Goal: Task Accomplishment & Management: Complete application form

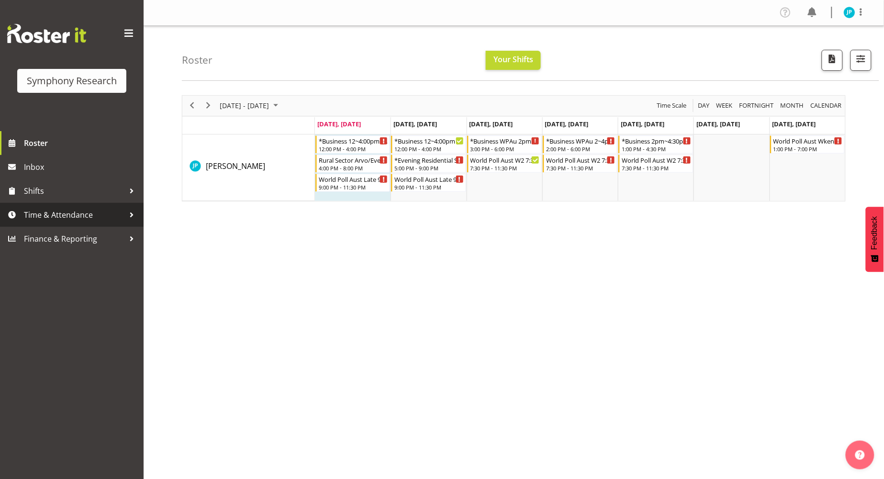
click at [90, 217] on span "Time & Attendance" at bounding box center [74, 215] width 100 height 14
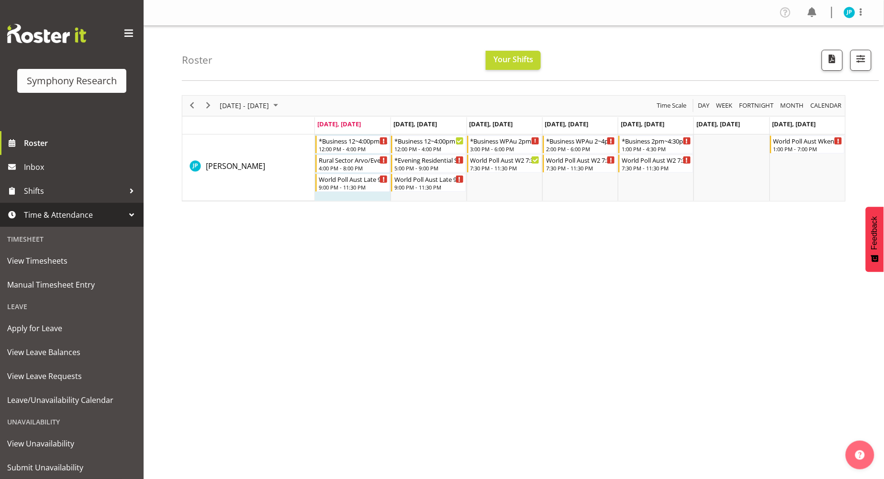
scroll to position [26, 0]
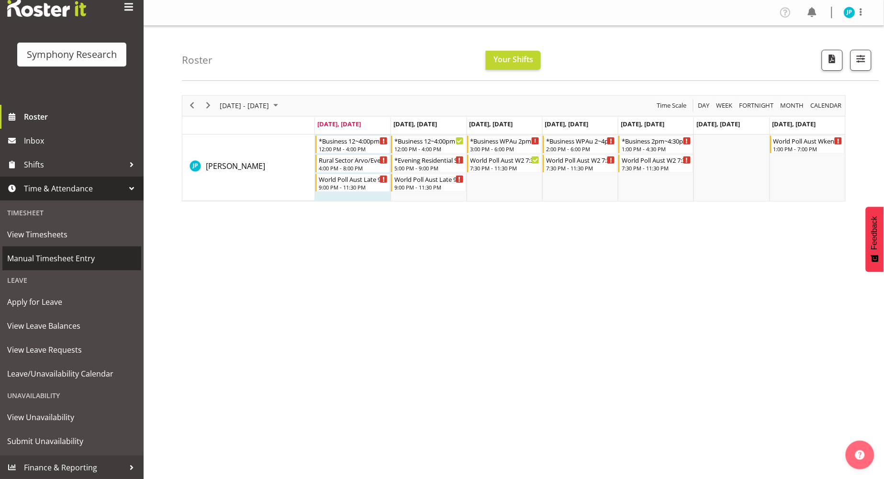
click at [70, 260] on span "Manual Timesheet Entry" at bounding box center [71, 258] width 129 height 14
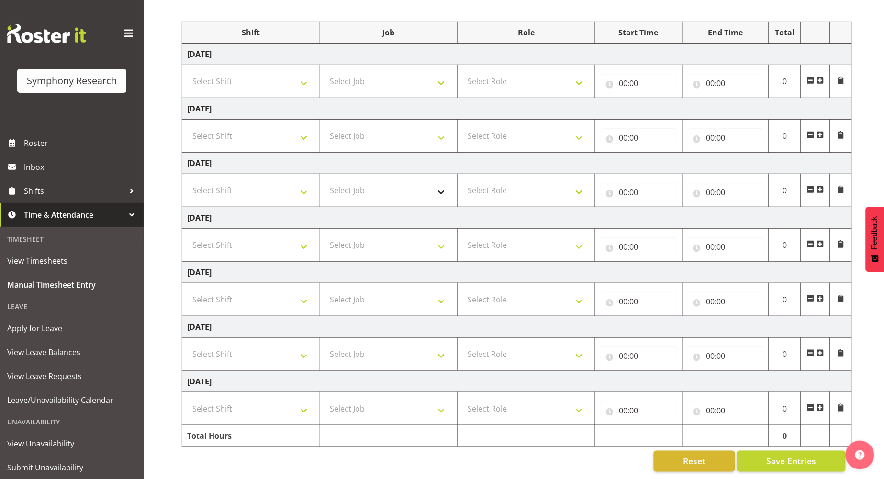
scroll to position [11, 0]
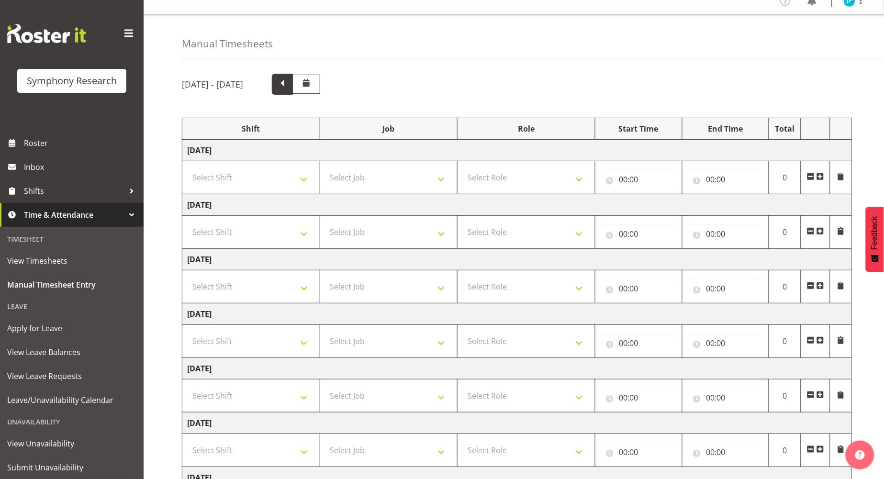
click at [293, 85] on span at bounding box center [282, 84] width 21 height 21
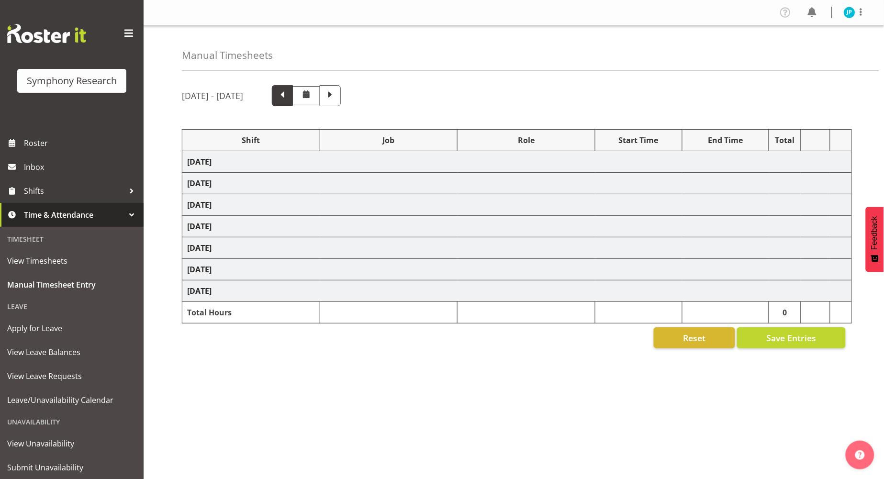
scroll to position [0, 0]
select select "81741"
select select "10587"
select select "47"
select select "48116"
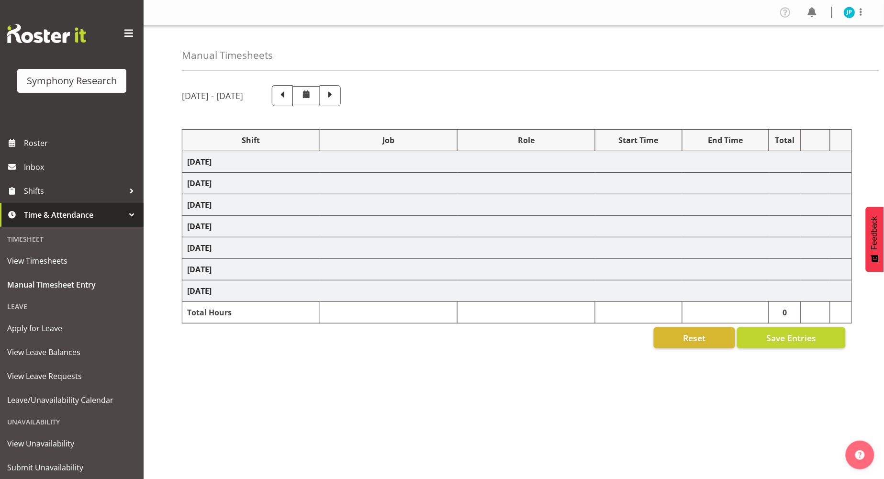
select select "10587"
select select "47"
select select "81741"
select select "10587"
select select "47"
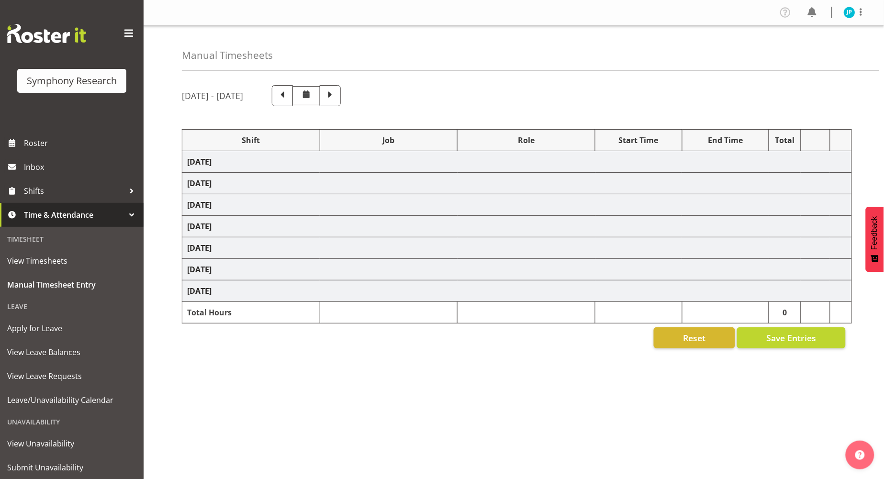
select select "81741"
select select "10587"
select select "47"
select select "48116"
select select "10587"
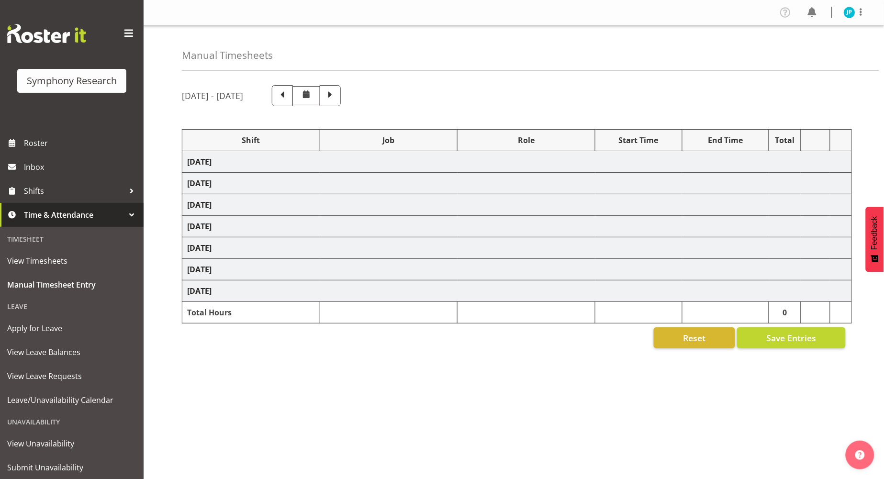
select select "47"
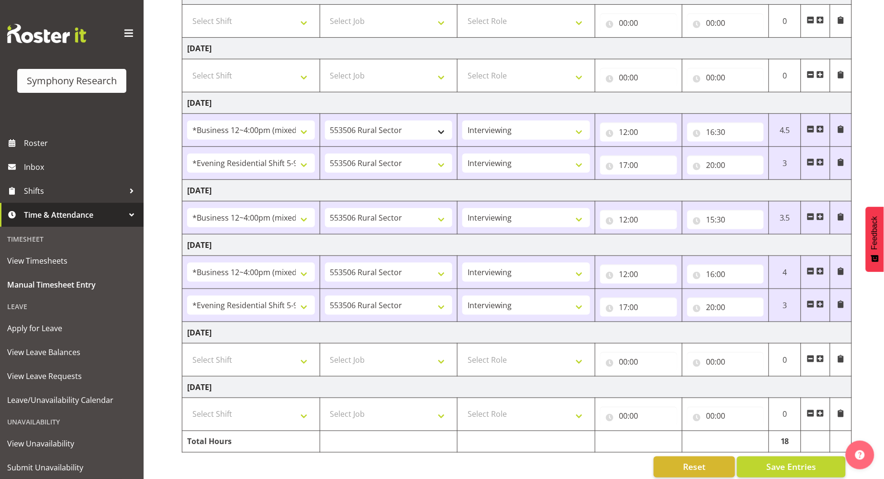
scroll to position [184, 0]
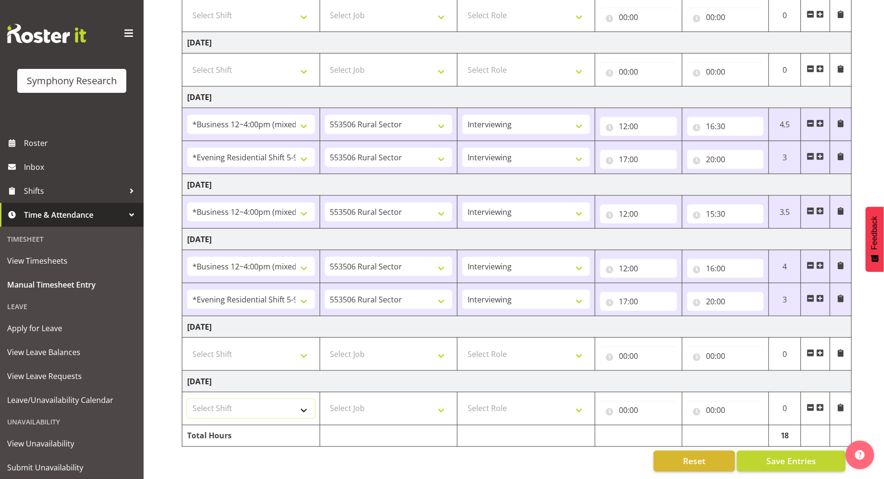
click at [303, 403] on select "Select Shift !!Weekend Residential (Roster IT Shift Label) *Business 9/10am ~ 4…" at bounding box center [251, 408] width 128 height 19
click at [187, 399] on select "Select Shift !!Weekend Residential (Roster IT Shift Label) *Business 9/10am ~ 4…" at bounding box center [251, 408] width 128 height 19
click at [300, 400] on select "!!Weekend Residential (Roster IT Shift Label) *Business 9/10am ~ 4:30pm *Busine…" at bounding box center [251, 408] width 128 height 19
select select "81299"
click at [187, 399] on select "!!Weekend Residential (Roster IT Shift Label) *Business 9/10am ~ 4:30pm *Busine…" at bounding box center [251, 408] width 128 height 19
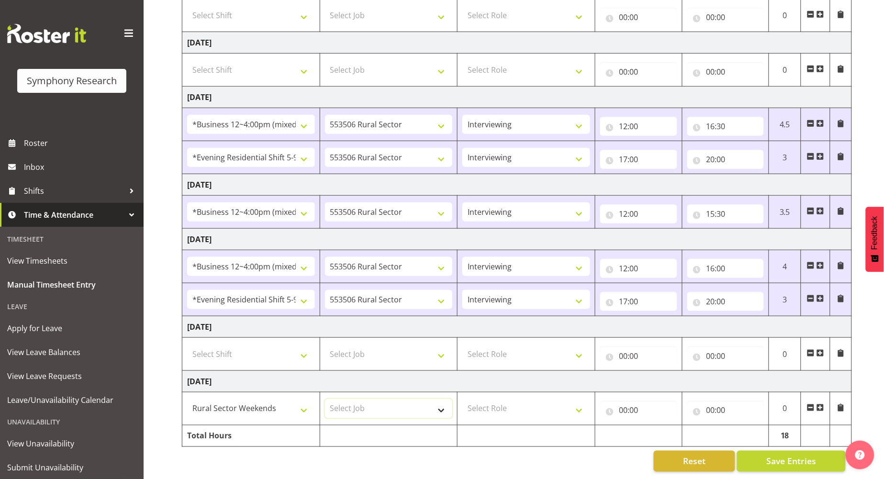
click at [396, 401] on select "Select Job 550060 IF Admin 553492 World Poll Aus Wave 2 Main 2025 553493 World …" at bounding box center [389, 408] width 128 height 19
select select "10587"
click at [325, 399] on select "Select Job 550060 IF Admin 553492 World Poll Aus Wave 2 Main 2025 553493 World …" at bounding box center [389, 408] width 128 height 19
click at [575, 399] on select "Select Role Briefing Interviewing" at bounding box center [526, 408] width 128 height 19
select select "47"
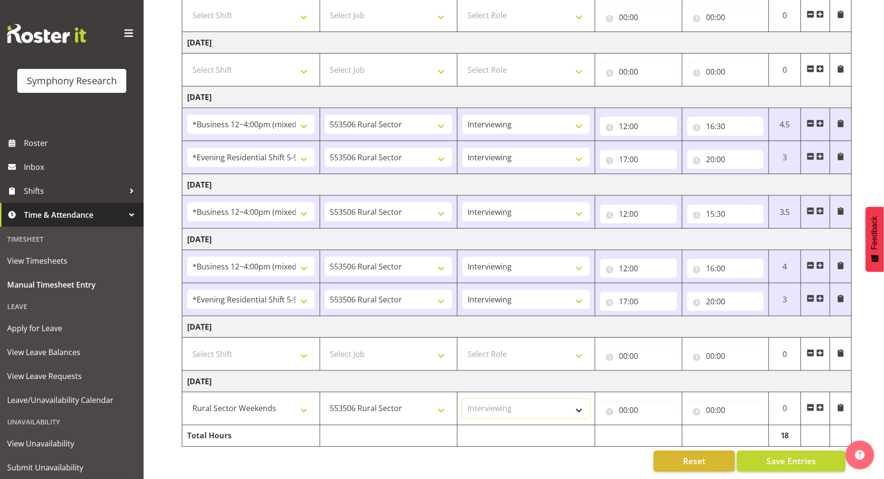
click at [462, 399] on select "Select Role Briefing Interviewing" at bounding box center [526, 408] width 128 height 19
click at [628, 401] on input "00:00" at bounding box center [638, 410] width 77 height 19
click at [663, 426] on select "00 01 02 03 04 05 06 07 08 09 10 11 12 13 14 15 16 17 18 19 20 21 22 23" at bounding box center [666, 435] width 22 height 19
select select "12"
click at [655, 426] on select "00 01 02 03 04 05 06 07 08 09 10 11 12 13 14 15 16 17 18 19 20 21 22 23" at bounding box center [666, 435] width 22 height 19
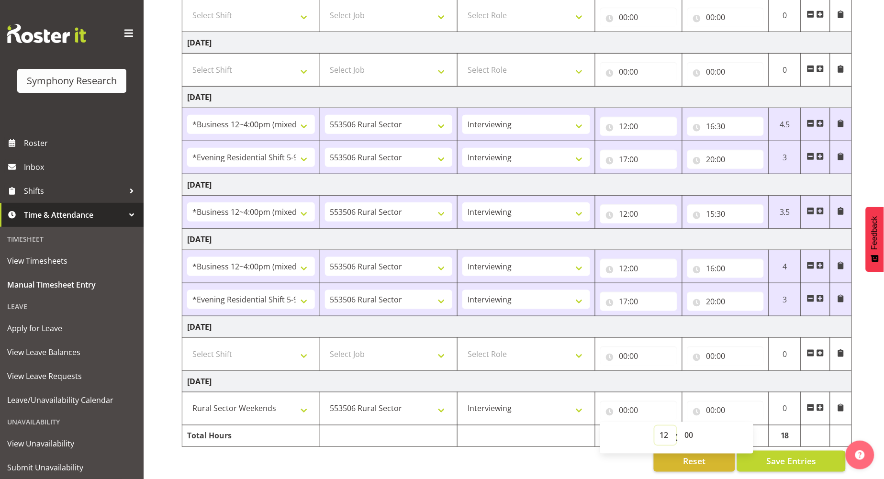
type input "12:00"
click at [722, 401] on input "00:00" at bounding box center [725, 410] width 77 height 19
click at [754, 426] on select "00 01 02 03 04 05 06 07 08 09 10 11 12 13 14 15 16 17 18 19 20 21 22 23" at bounding box center [753, 435] width 22 height 19
select select "15"
click at [742, 426] on select "00 01 02 03 04 05 06 07 08 09 10 11 12 13 14 15 16 17 18 19 20 21 22 23" at bounding box center [753, 435] width 22 height 19
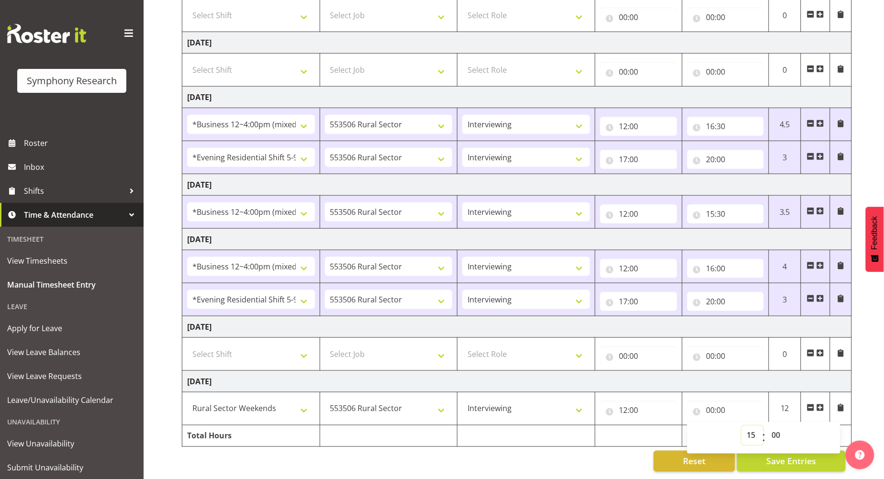
type input "15:00"
click at [608, 434] on td at bounding box center [638, 436] width 87 height 22
click at [773, 455] on span "Save Entries" at bounding box center [791, 461] width 50 height 12
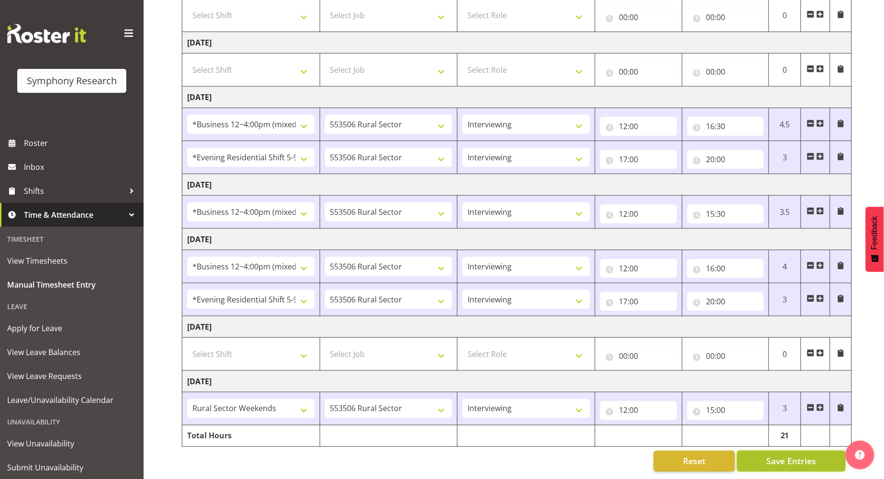
click at [792, 455] on span "Save Entries" at bounding box center [791, 461] width 50 height 12
